Goal: Task Accomplishment & Management: Use online tool/utility

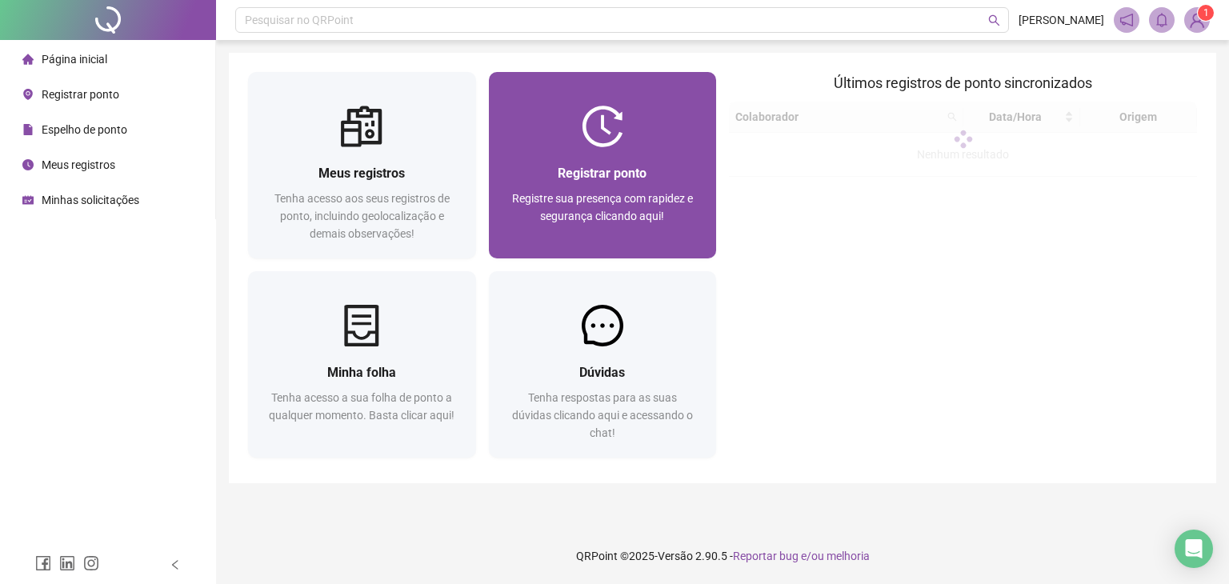
click at [620, 158] on div "Registrar ponto Registre sua presença com rapidez e segurança clicando aqui!" at bounding box center [603, 202] width 228 height 111
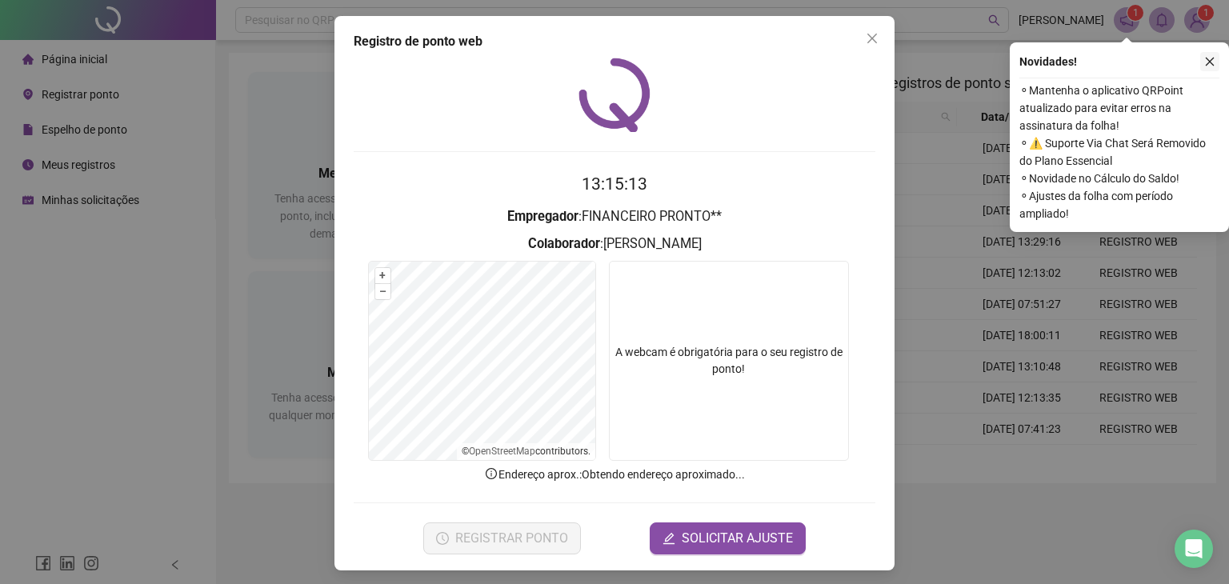
click at [1211, 59] on icon "close" at bounding box center [1210, 62] width 9 height 9
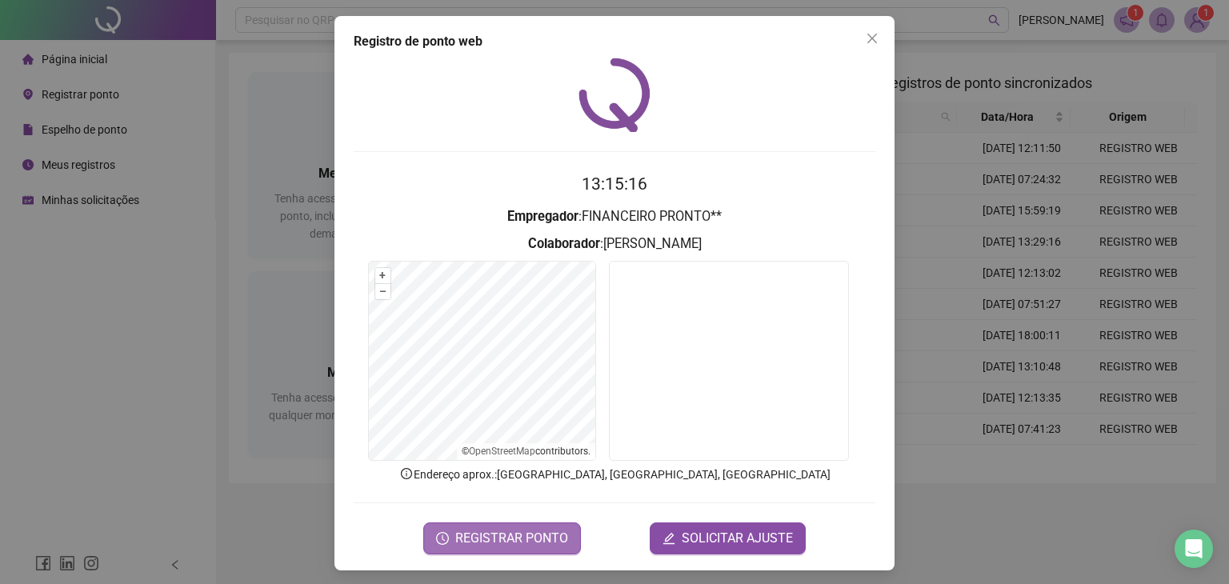
click at [514, 538] on span "REGISTRAR PONTO" at bounding box center [511, 538] width 113 height 19
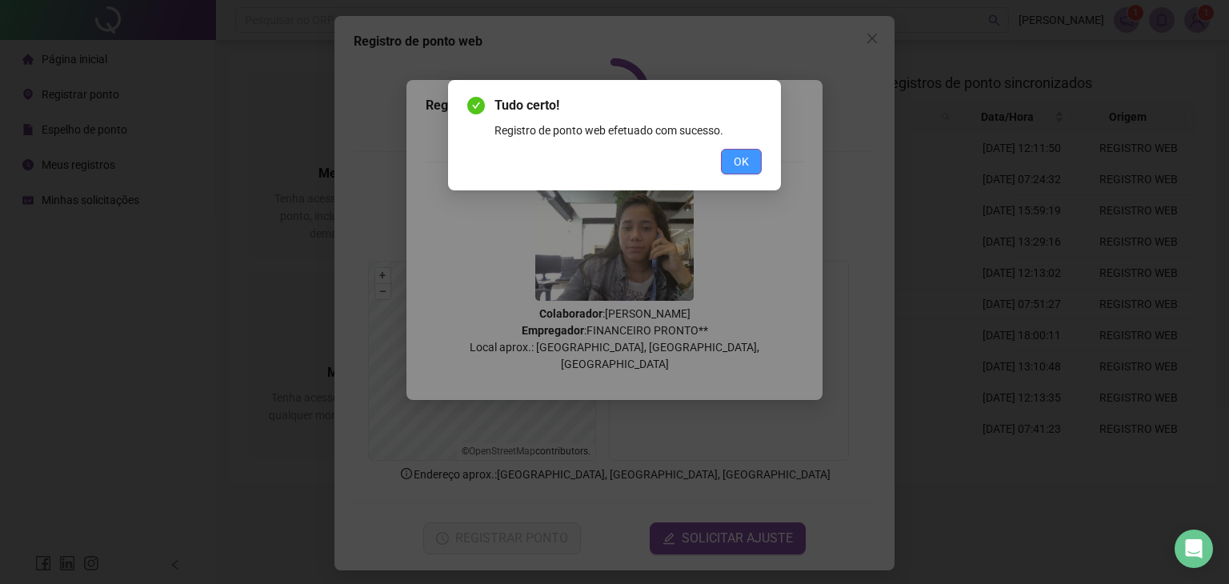
click at [746, 153] on span "OK" at bounding box center [741, 162] width 15 height 18
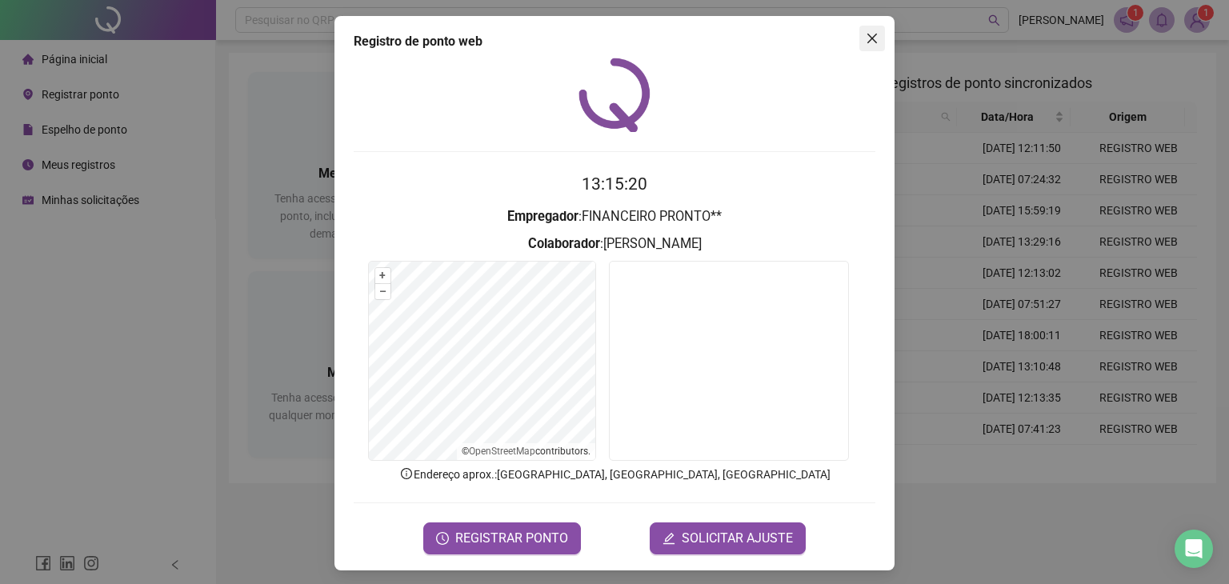
click at [868, 38] on icon "close" at bounding box center [873, 39] width 10 height 10
